Goal: Transaction & Acquisition: Purchase product/service

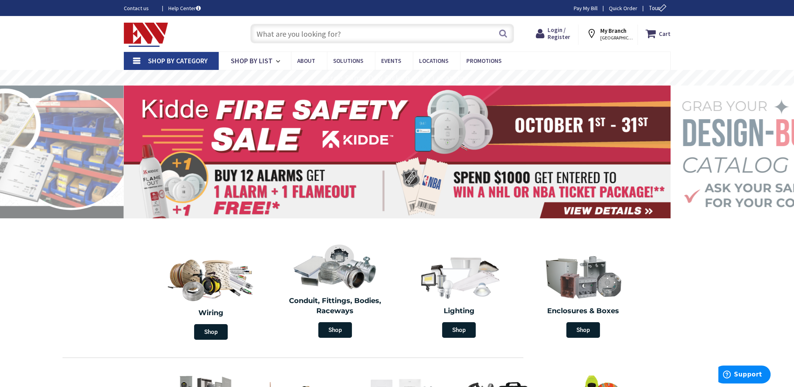
click at [313, 36] on input "text" at bounding box center [382, 34] width 264 height 20
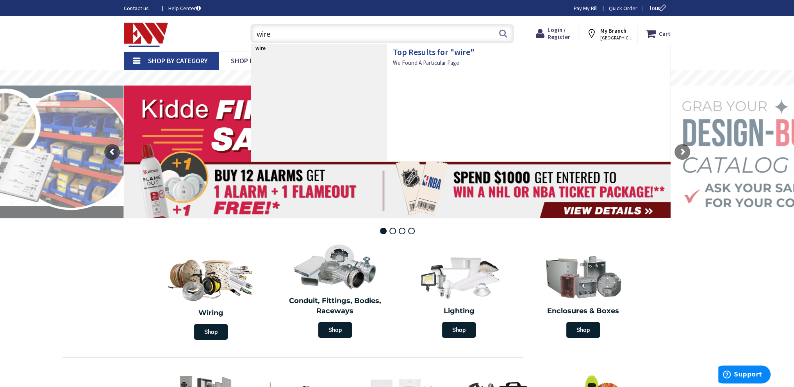
click at [263, 50] on strong "wire" at bounding box center [261, 48] width 10 height 7
drag, startPoint x: 289, startPoint y: 34, endPoint x: 207, endPoint y: 43, distance: 82.5
click at [209, 43] on div "Toggle Nav wire wire Search Cart My Cart Close" at bounding box center [397, 34] width 559 height 26
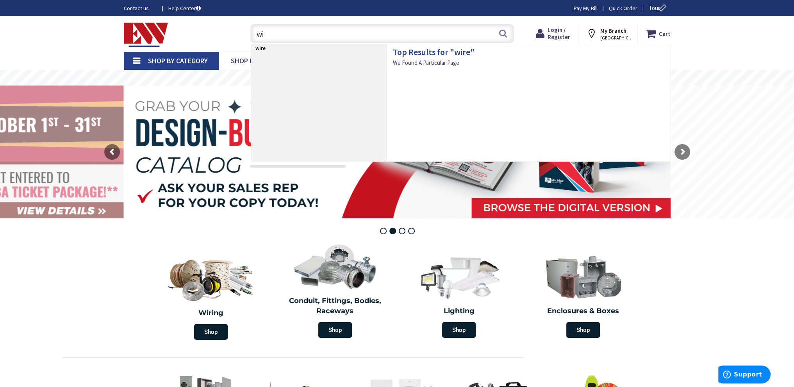
type input "w"
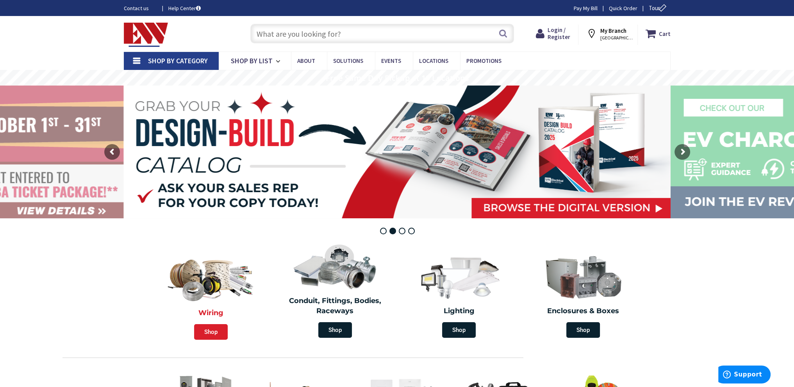
click at [215, 331] on span "Shop" at bounding box center [211, 332] width 34 height 16
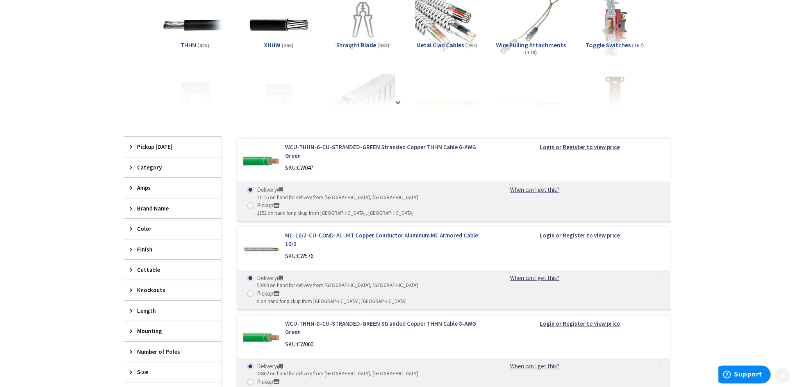
scroll to position [156, 0]
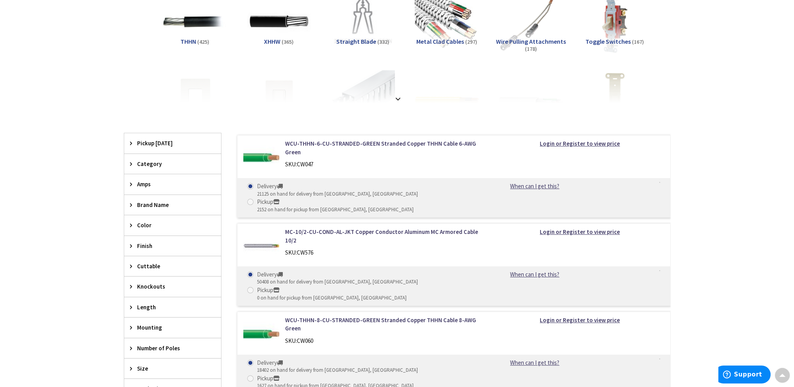
click at [129, 185] on div "Amps" at bounding box center [172, 184] width 97 height 20
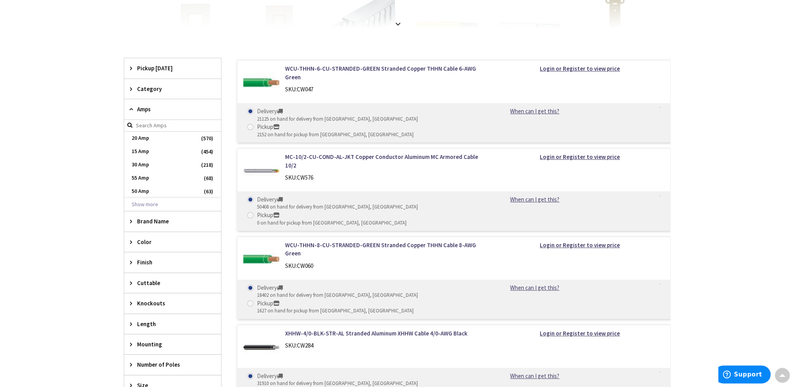
scroll to position [234, 0]
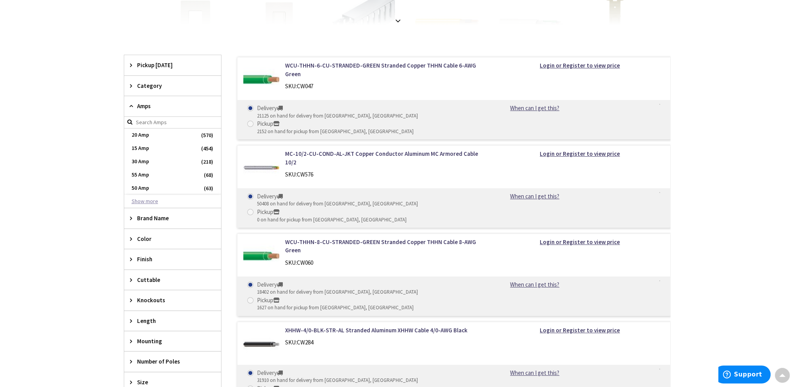
click at [152, 201] on button "Show more" at bounding box center [172, 201] width 97 height 13
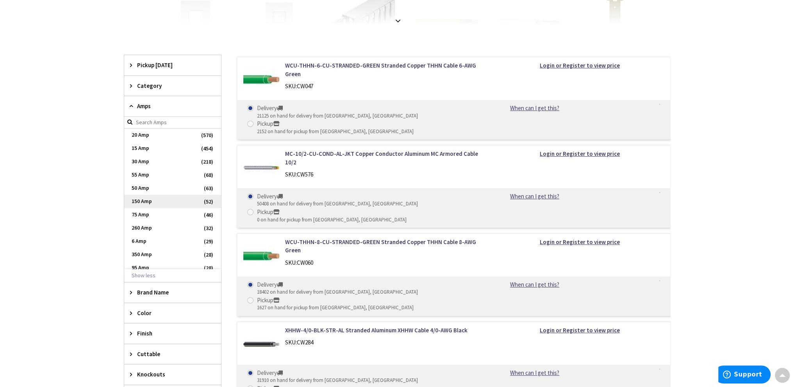
click at [145, 201] on span "150 Amp" at bounding box center [172, 201] width 97 height 13
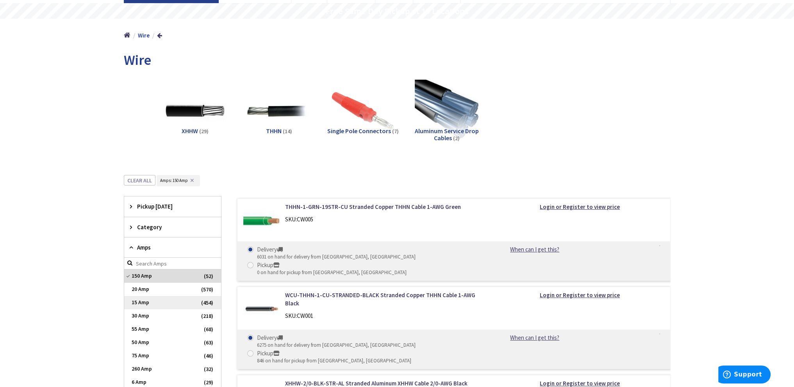
scroll to position [78, 0]
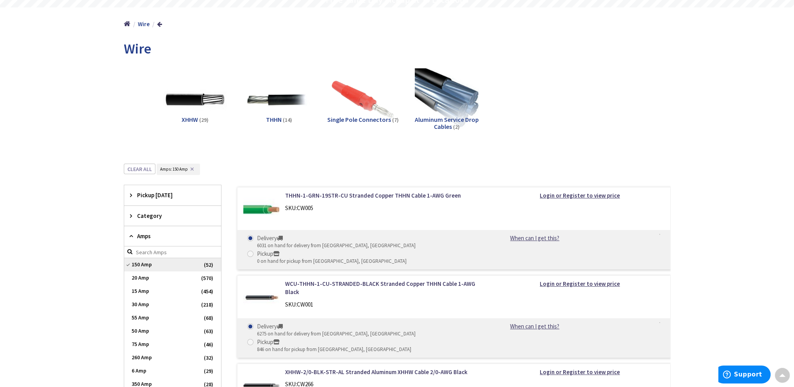
click at [128, 263] on span "150 Amp" at bounding box center [172, 264] width 97 height 13
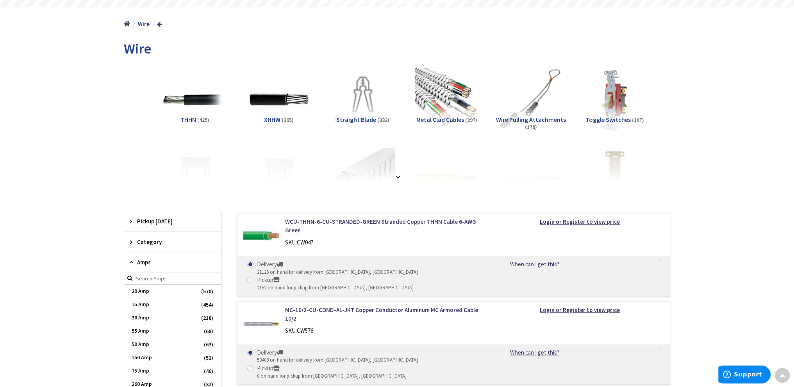
click at [129, 263] on div "Amps" at bounding box center [172, 262] width 97 height 20
click at [131, 243] on icon at bounding box center [133, 242] width 6 height 6
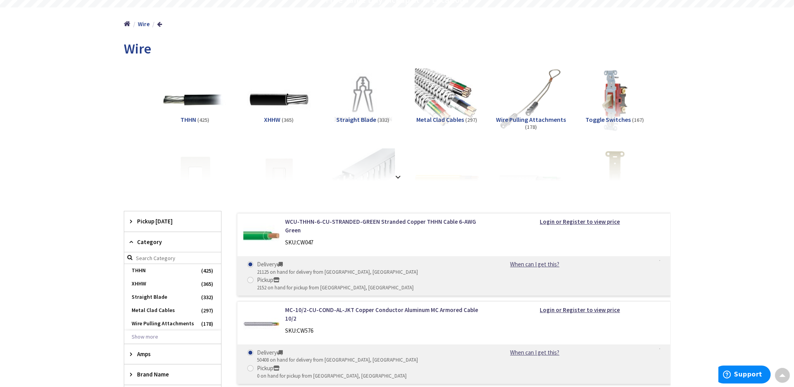
click at [130, 243] on icon at bounding box center [133, 242] width 6 height 6
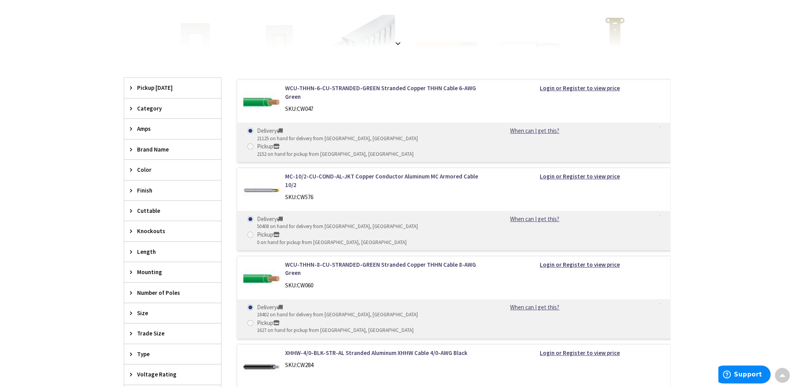
scroll to position [234, 0]
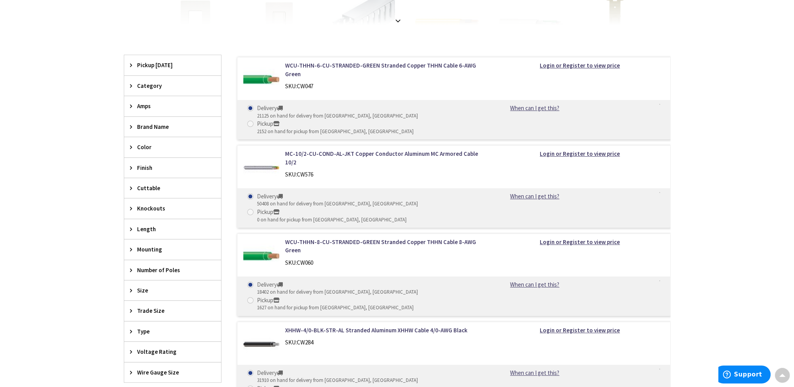
click at [129, 270] on div "Number of Poles" at bounding box center [172, 270] width 97 height 20
click at [139, 324] on span "3" at bounding box center [172, 325] width 97 height 13
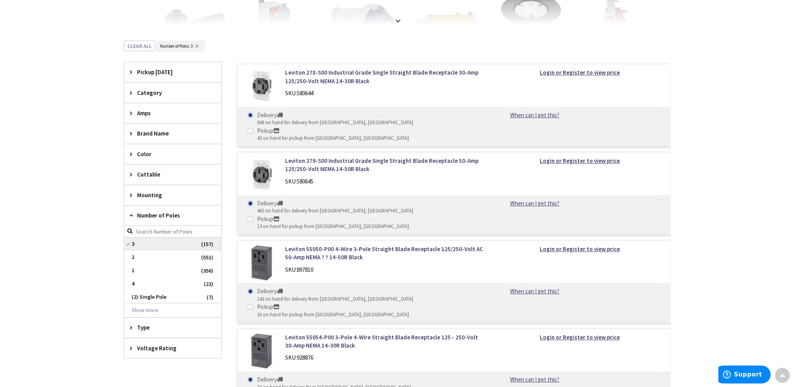
click at [127, 243] on span "3" at bounding box center [172, 244] width 97 height 13
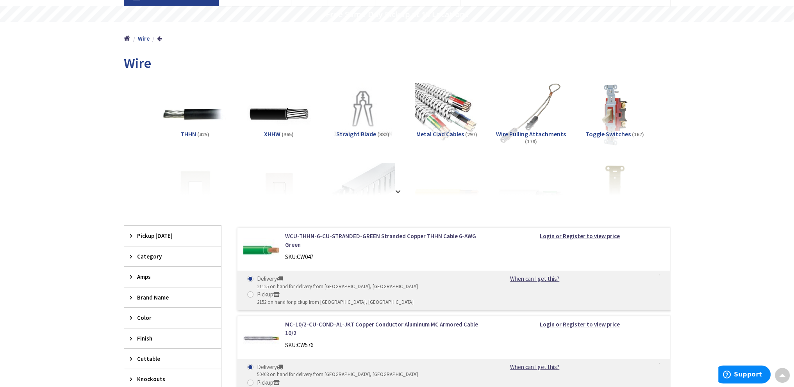
scroll to position [39, 0]
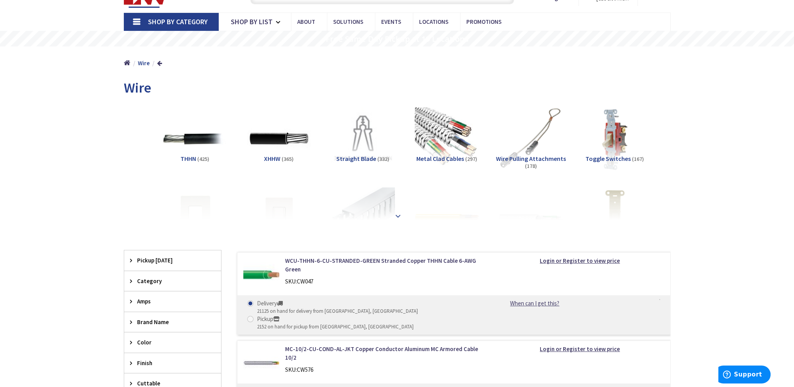
click at [397, 216] on strong at bounding box center [397, 216] width 9 height 9
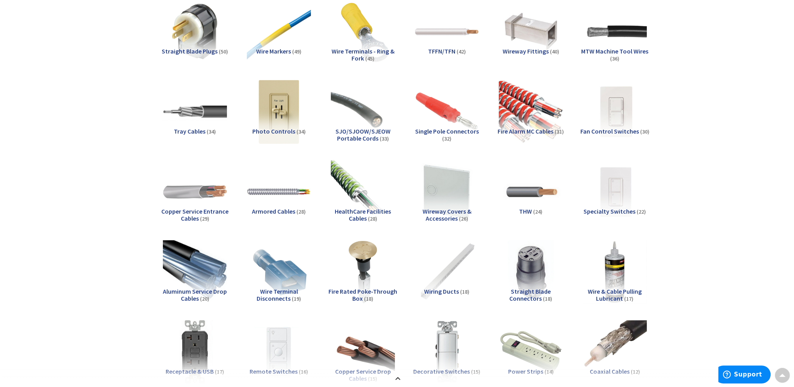
scroll to position [586, 0]
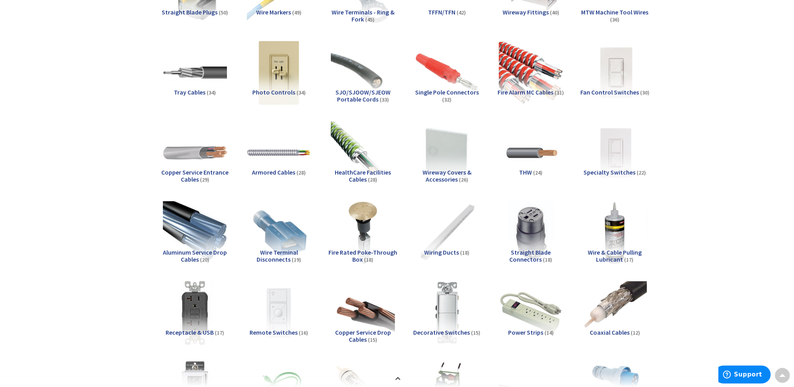
click at [216, 172] on span "Copper Service Entrance Cables" at bounding box center [194, 175] width 67 height 15
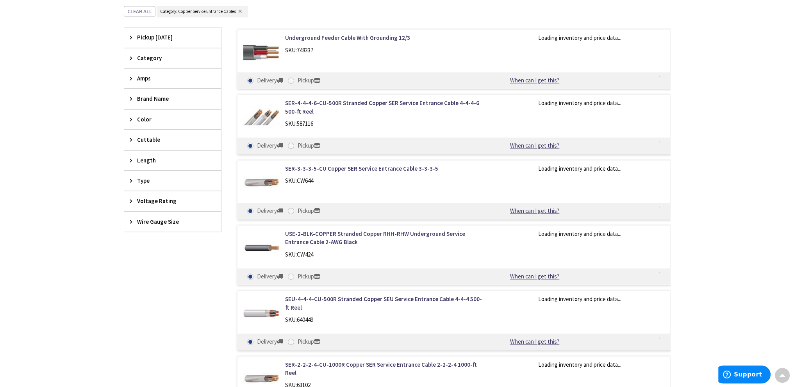
scroll to position [1524, 0]
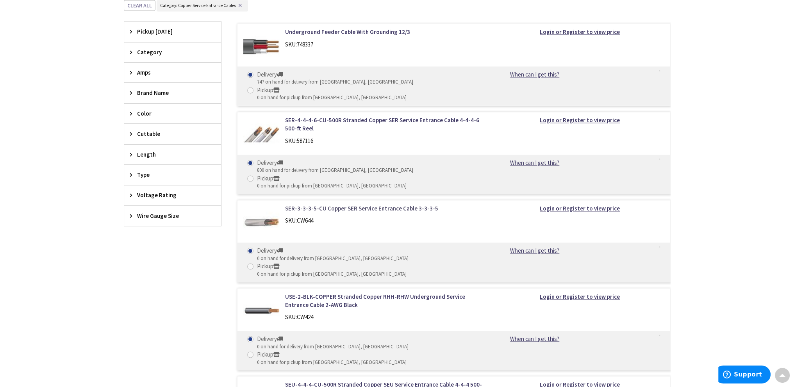
click at [340, 204] on link "SER-3-3-3-5-CU Copper SER Service Entrance Cable 3-3-3-5" at bounding box center [384, 208] width 199 height 8
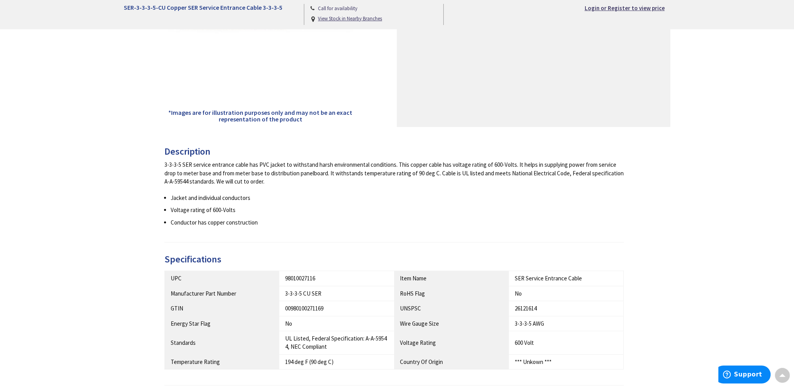
scroll to position [274, 0]
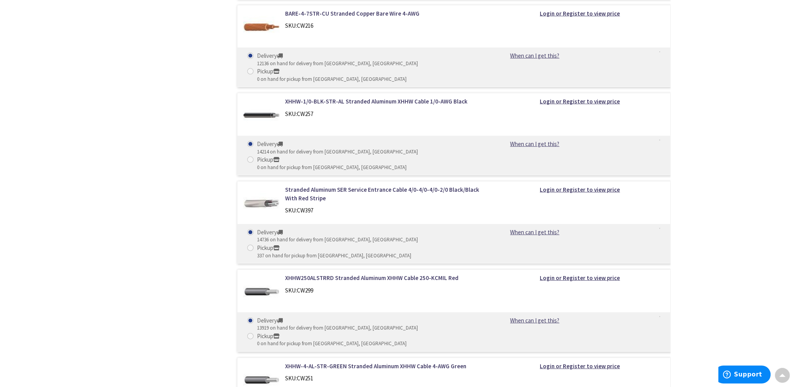
scroll to position [2266, 0]
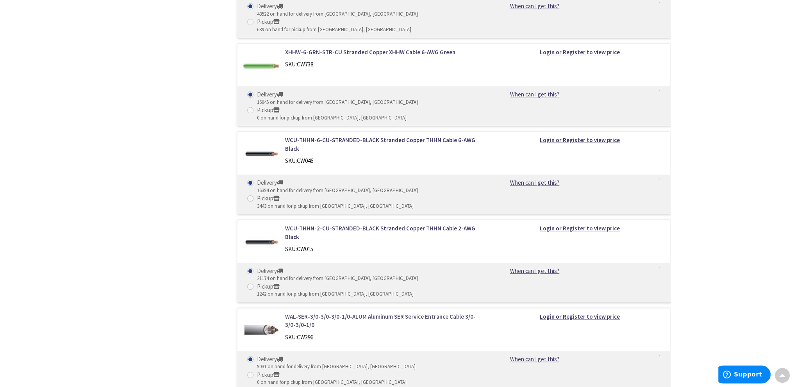
click at [436, 313] on link "WAL-SER-3/0-3/0-3/0-1/0-ALUM Aluminum SER Service Entrance Cable 3/0-3/0-3/0-1/0" at bounding box center [384, 321] width 199 height 17
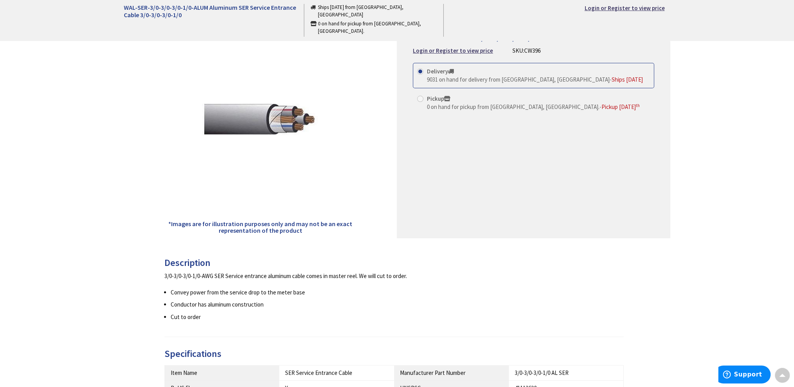
scroll to position [79, 0]
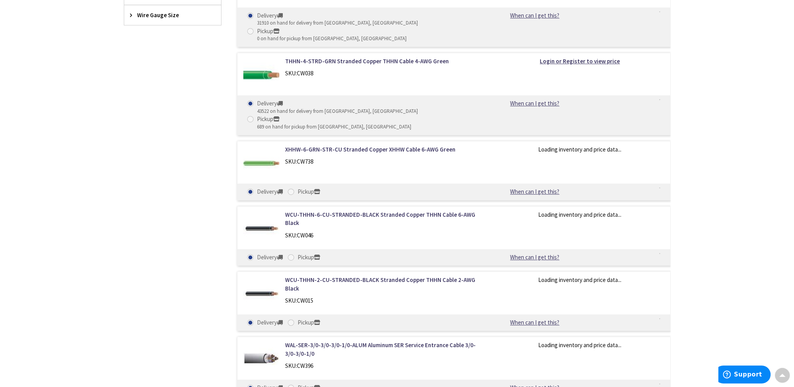
scroll to position [592, 0]
